Goal: Navigation & Orientation: Find specific page/section

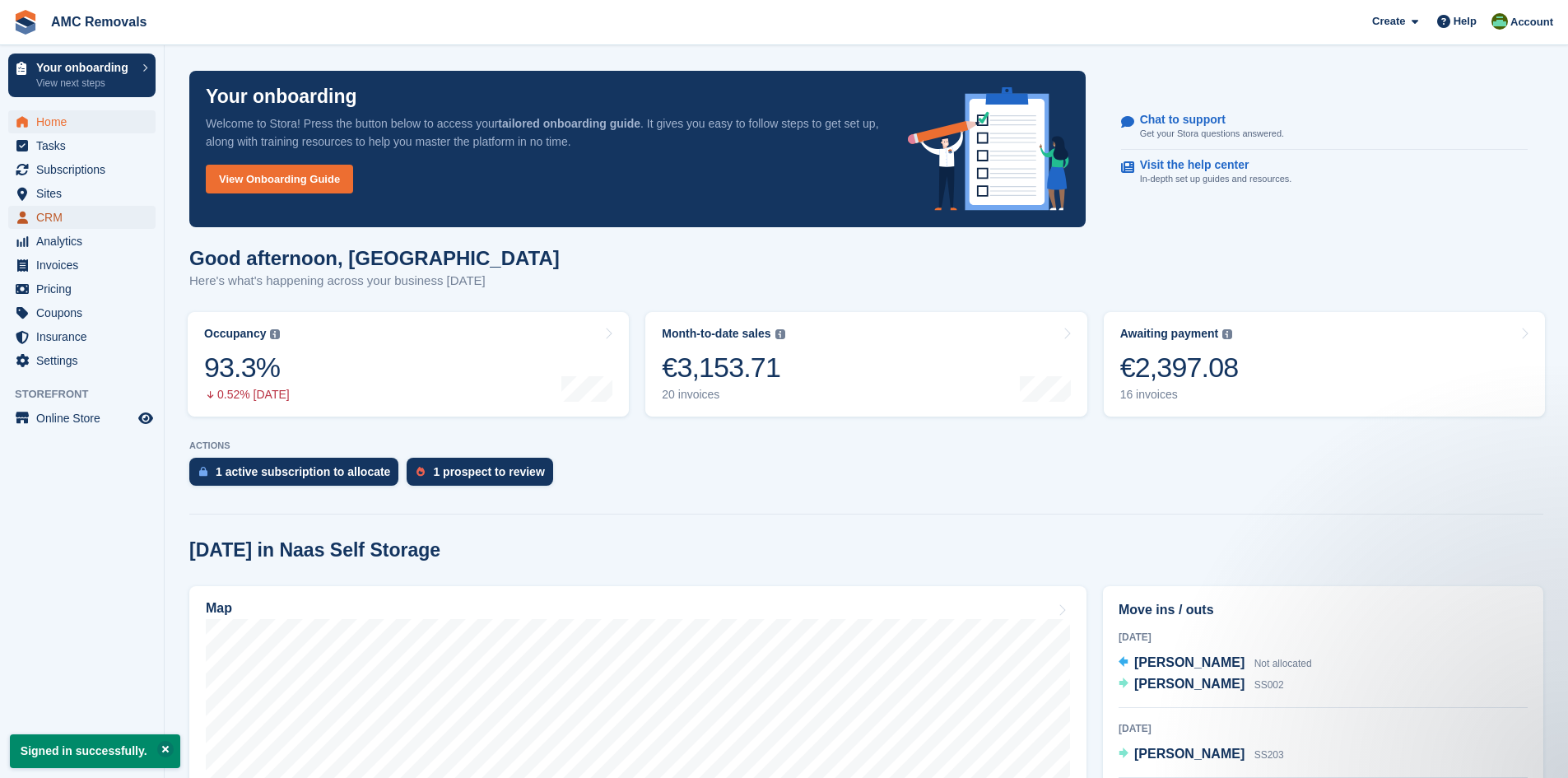
click at [50, 213] on span "CRM" at bounding box center [85, 217] width 98 height 23
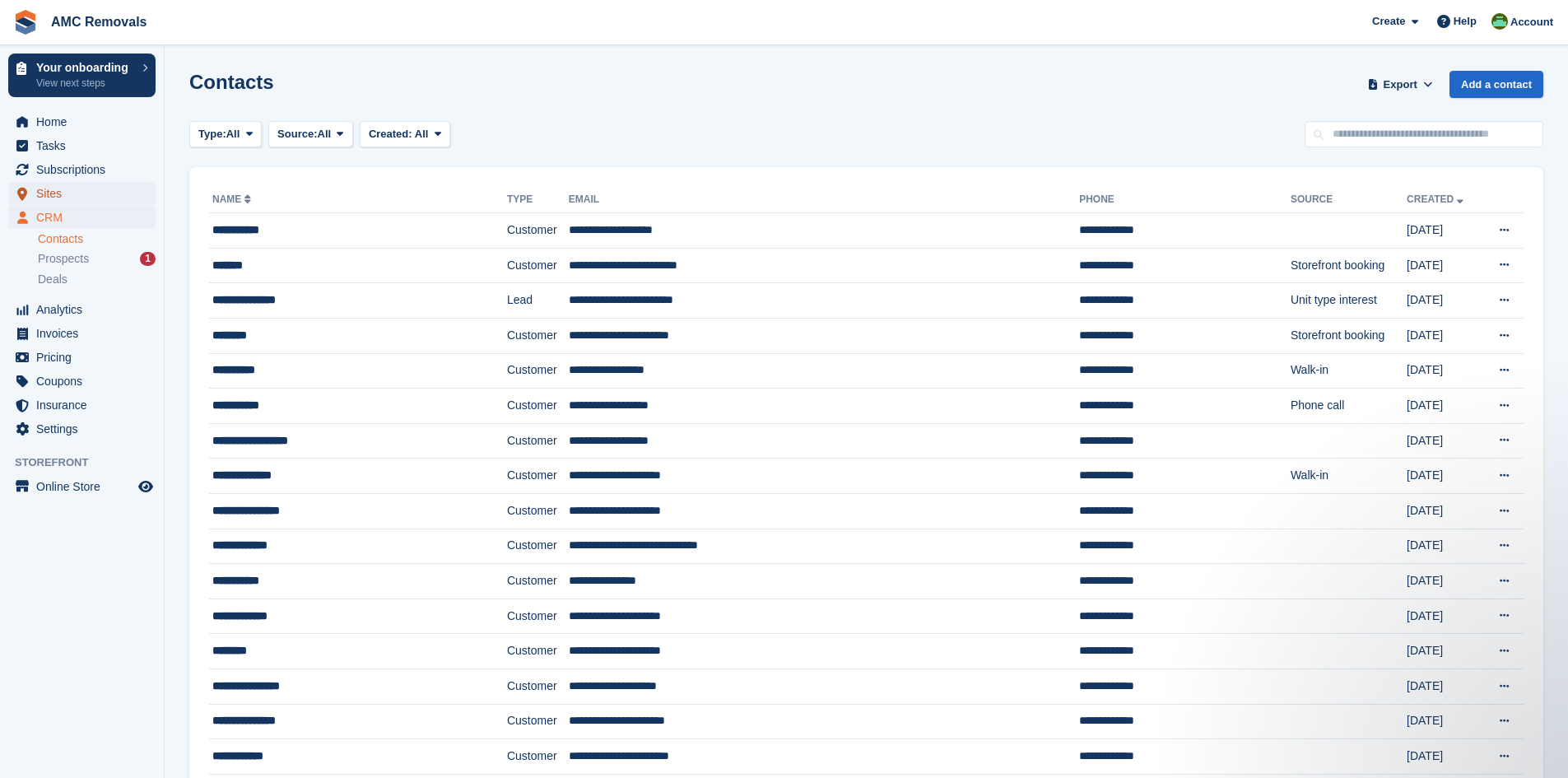
click at [61, 190] on span "Sites" at bounding box center [85, 193] width 98 height 23
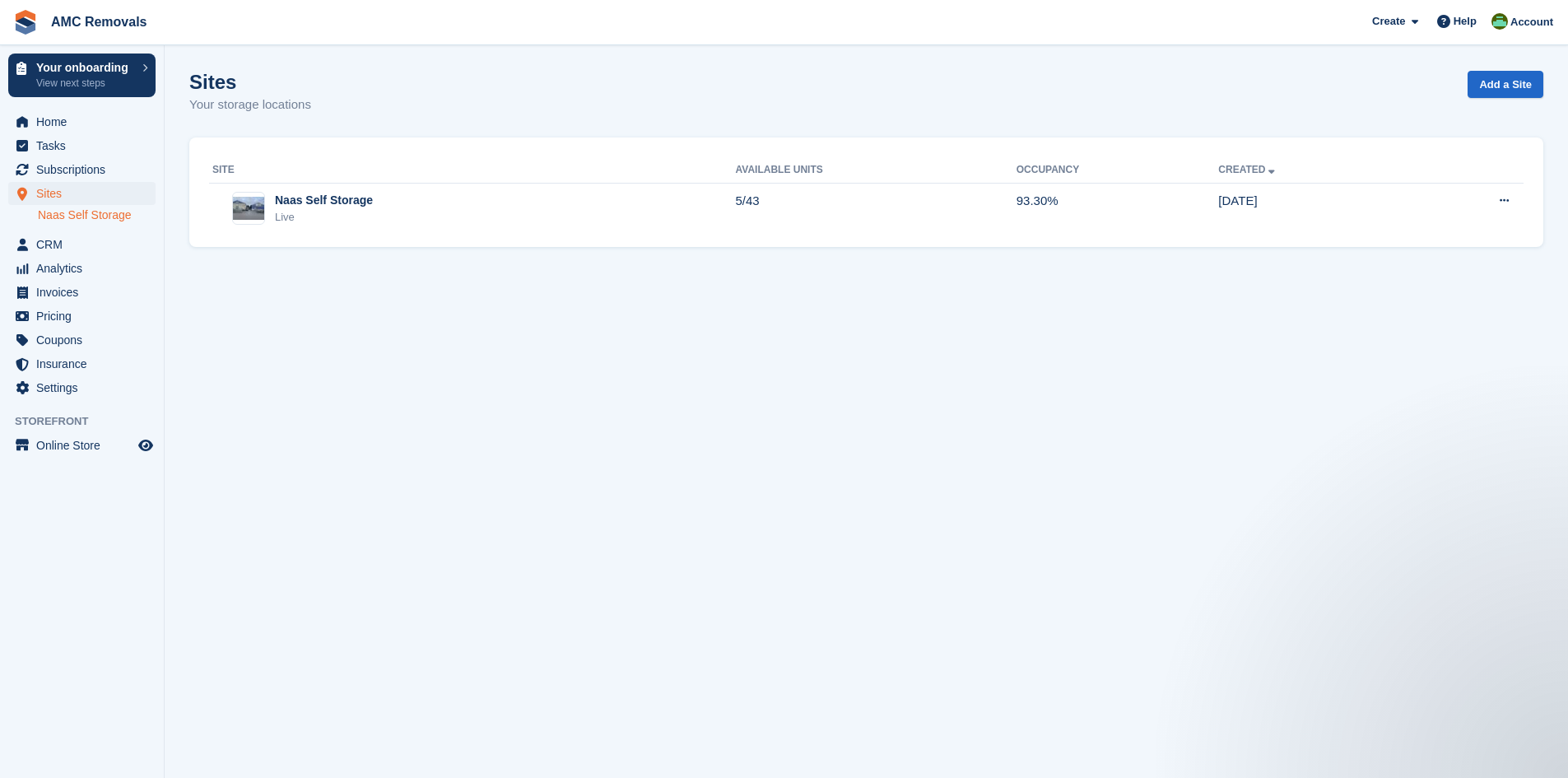
click at [61, 211] on link "Naas Self Storage" at bounding box center [97, 216] width 118 height 16
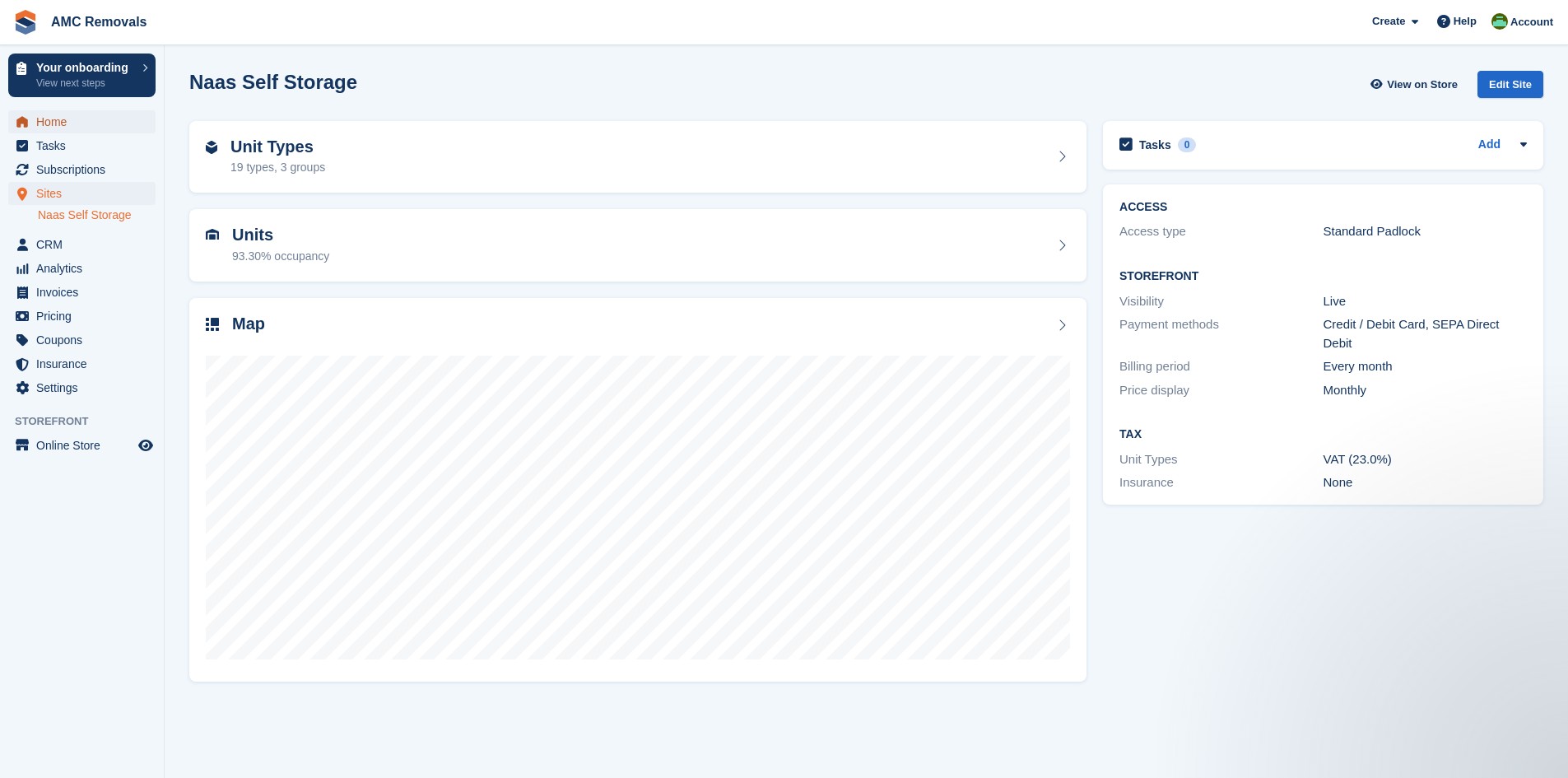
click at [45, 119] on span "Home" at bounding box center [85, 121] width 98 height 23
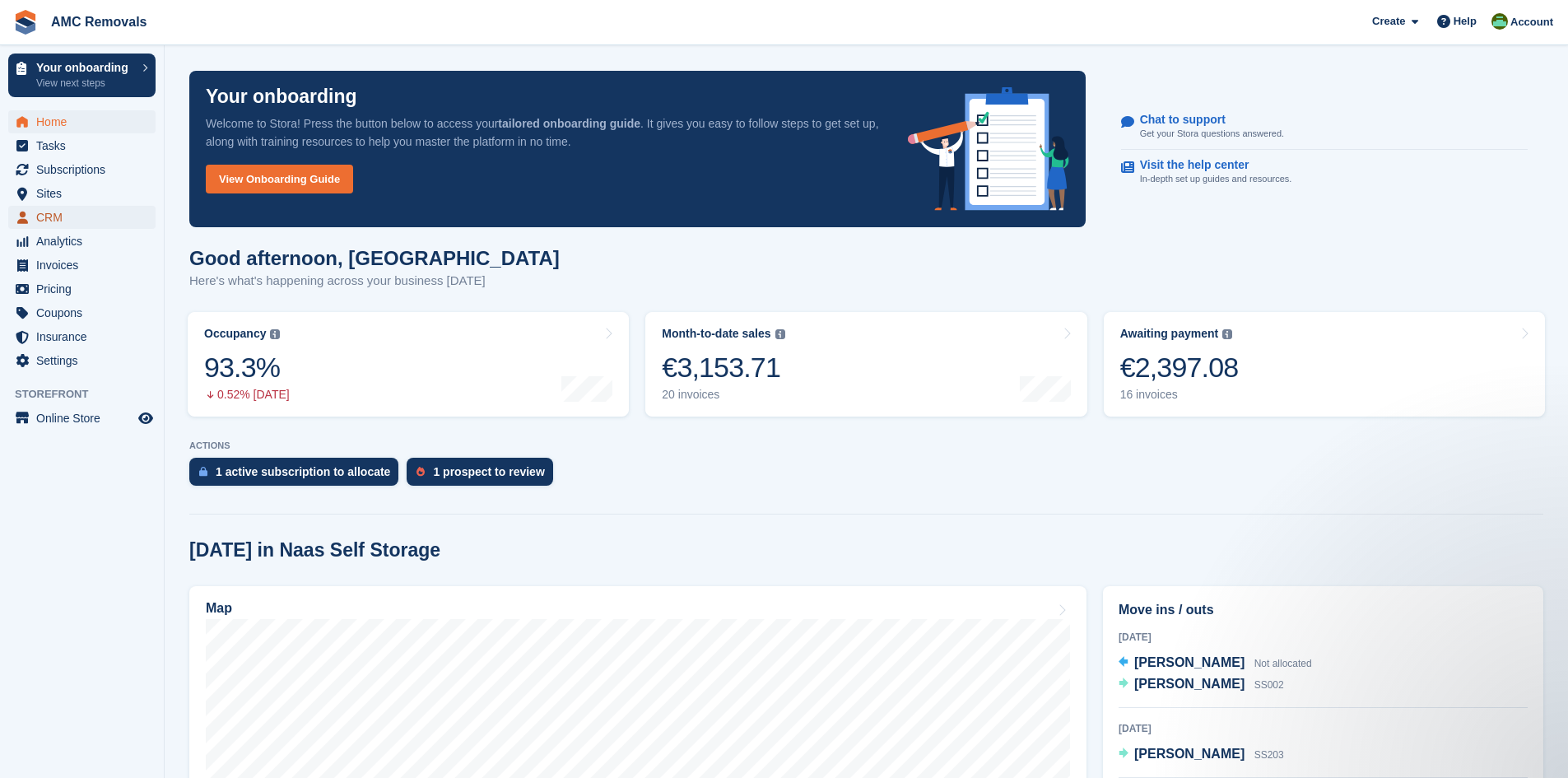
click at [37, 220] on span "CRM" at bounding box center [85, 217] width 98 height 23
